Goal: Task Accomplishment & Management: Manage account settings

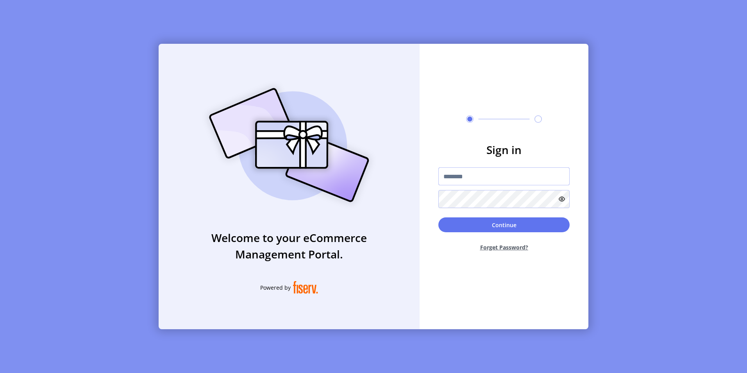
click at [458, 179] on input "text" at bounding box center [503, 176] width 131 height 18
type input "**********"
click at [438, 217] on button "Continue" at bounding box center [503, 224] width 131 height 15
